Goal: Task Accomplishment & Management: Complete application form

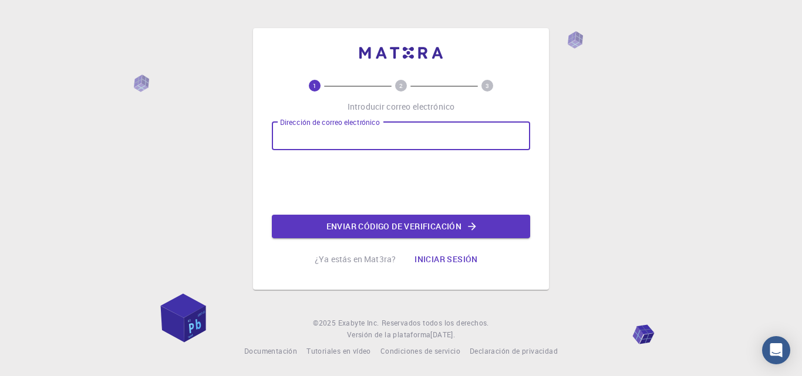
click at [420, 136] on input "Dirección de correo electrónico" at bounding box center [401, 136] width 258 height 28
type input "[EMAIL_ADDRESS][DOMAIN_NAME]"
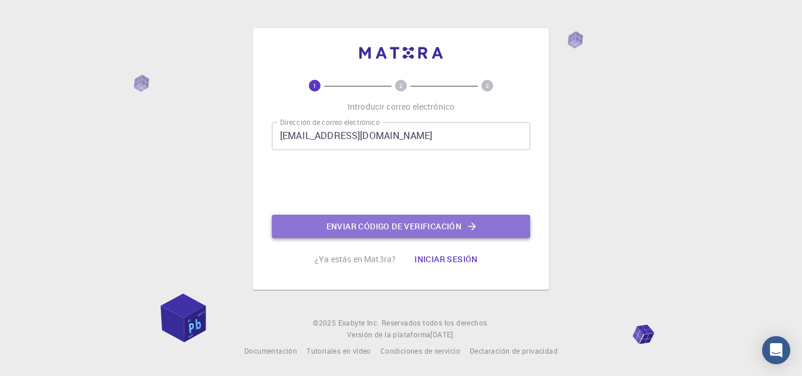
click at [431, 224] on font "Enviar código de verificación" at bounding box center [394, 226] width 136 height 11
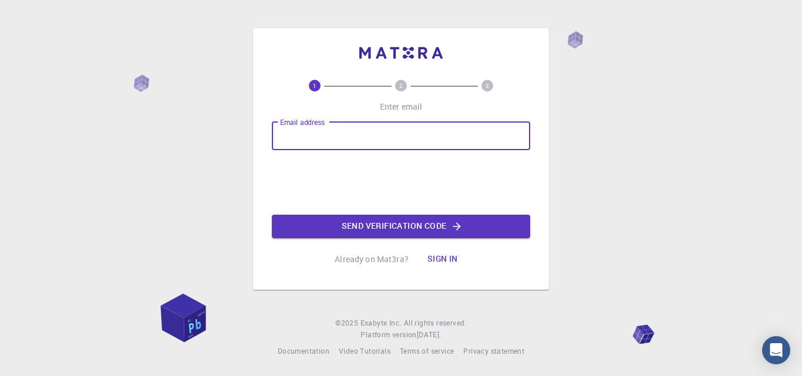
click at [325, 133] on input "Email address" at bounding box center [401, 136] width 258 height 28
type input "[EMAIL_ADDRESS][DOMAIN_NAME]"
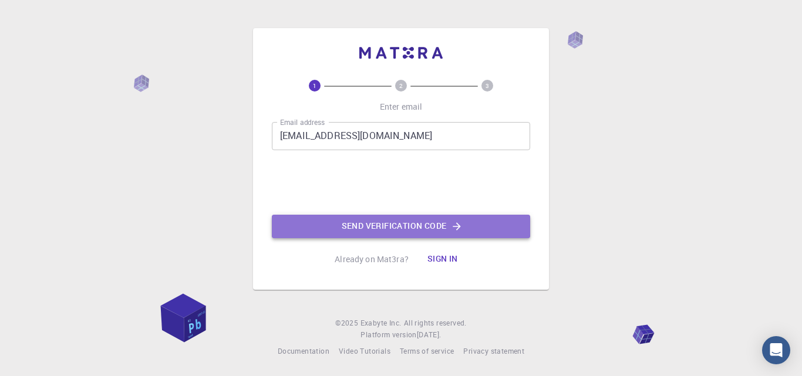
click at [402, 224] on button "Send verification code" at bounding box center [401, 226] width 258 height 23
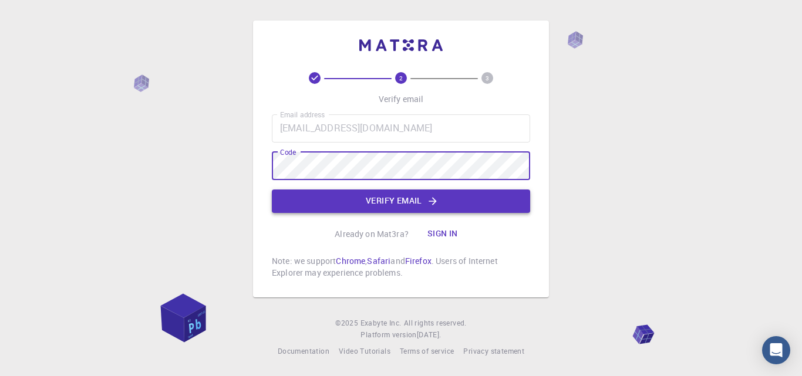
click at [353, 202] on button "Verify email" at bounding box center [401, 201] width 258 height 23
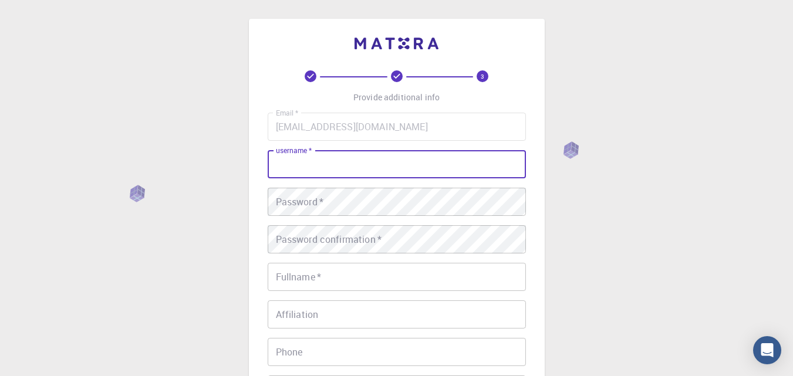
click at [349, 163] on input "username   *" at bounding box center [397, 164] width 258 height 28
